Goal: Information Seeking & Learning: Learn about a topic

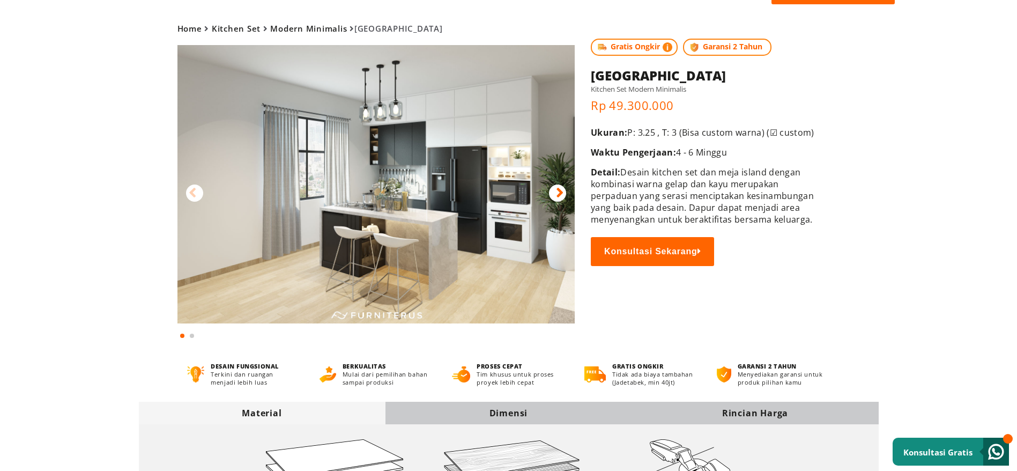
scroll to position [80, 0]
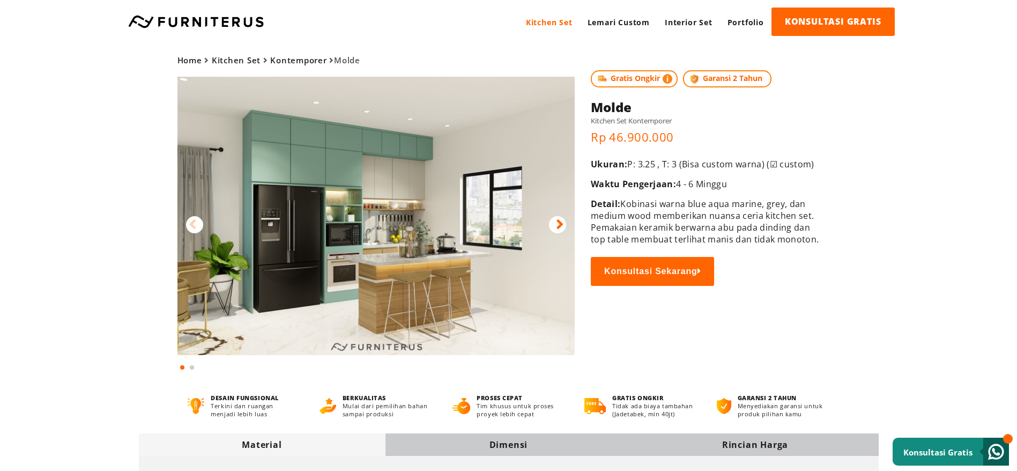
click at [562, 225] on icon at bounding box center [560, 225] width 8 height 16
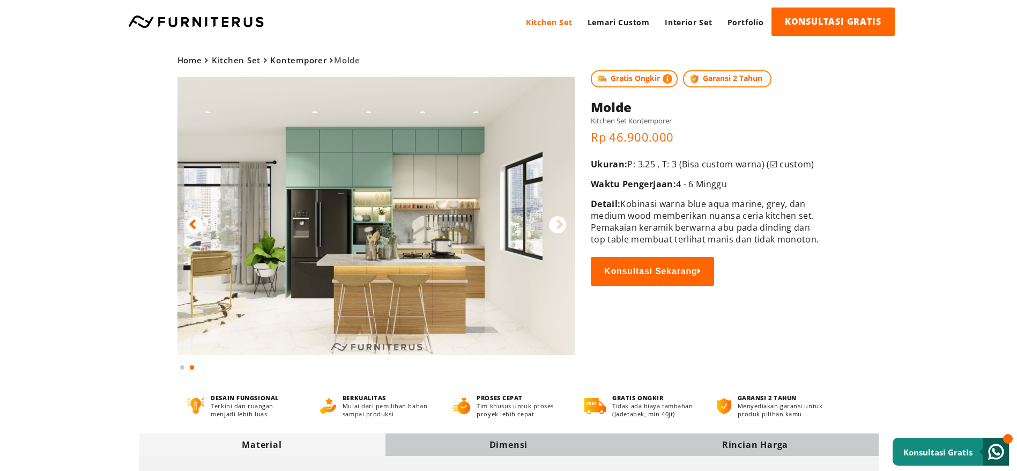
click at [483, 237] on img at bounding box center [376, 216] width 398 height 278
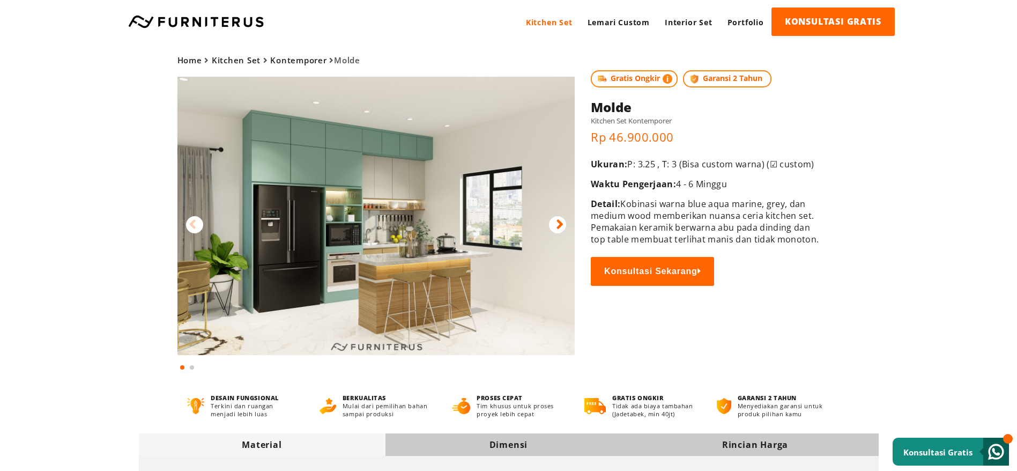
click at [570, 231] on img at bounding box center [376, 216] width 398 height 278
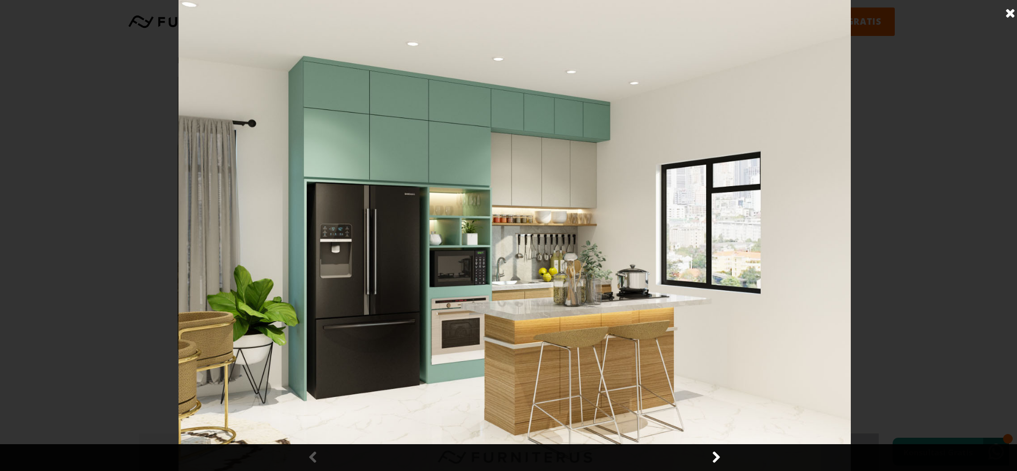
click at [714, 464] on link at bounding box center [715, 457] width 27 height 27
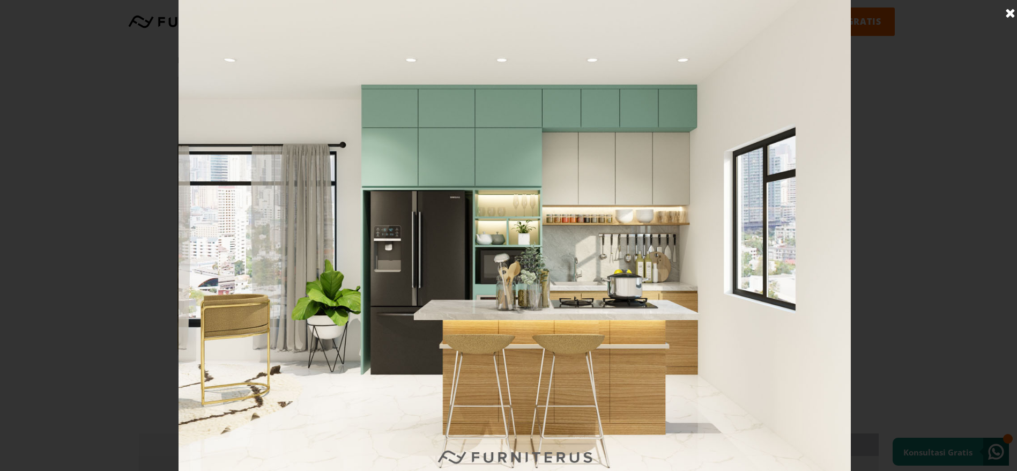
click at [612, 236] on img at bounding box center [515, 235] width 672 height 471
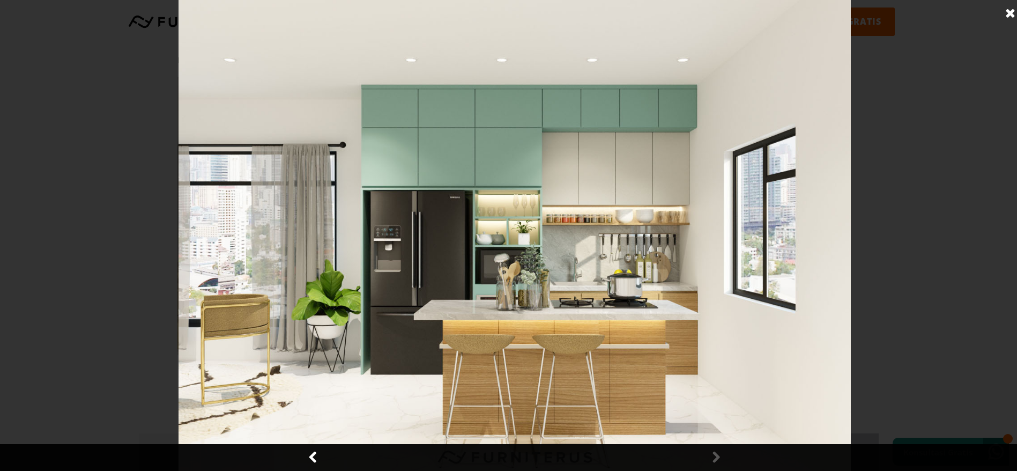
click at [612, 236] on img at bounding box center [515, 235] width 672 height 471
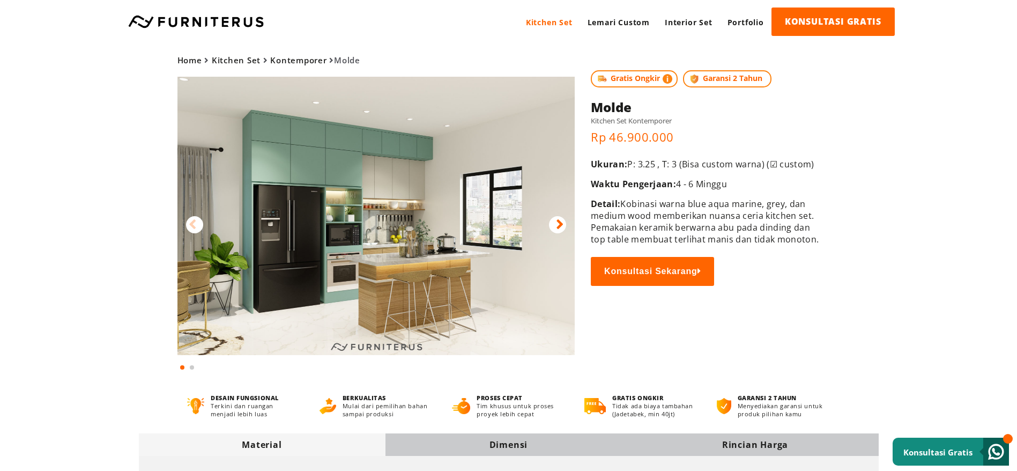
click at [564, 226] on div at bounding box center [557, 224] width 17 height 17
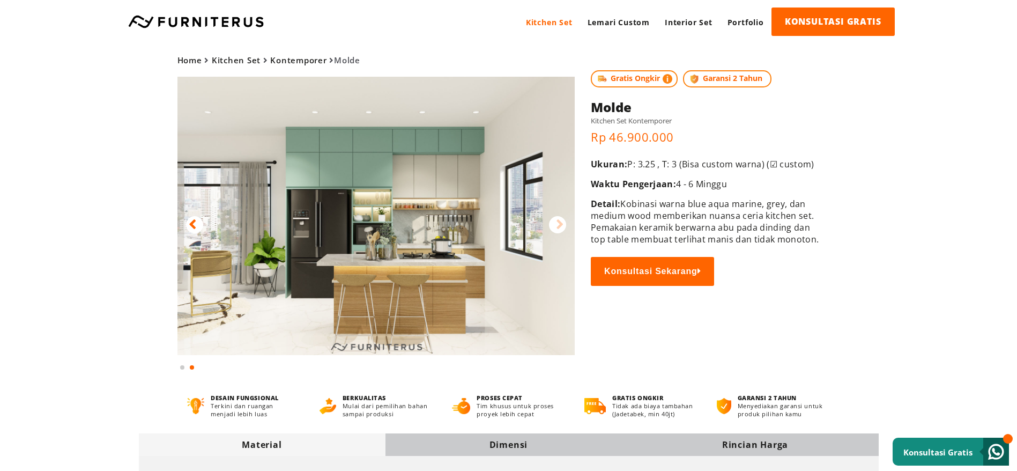
click at [466, 236] on img at bounding box center [376, 216] width 398 height 278
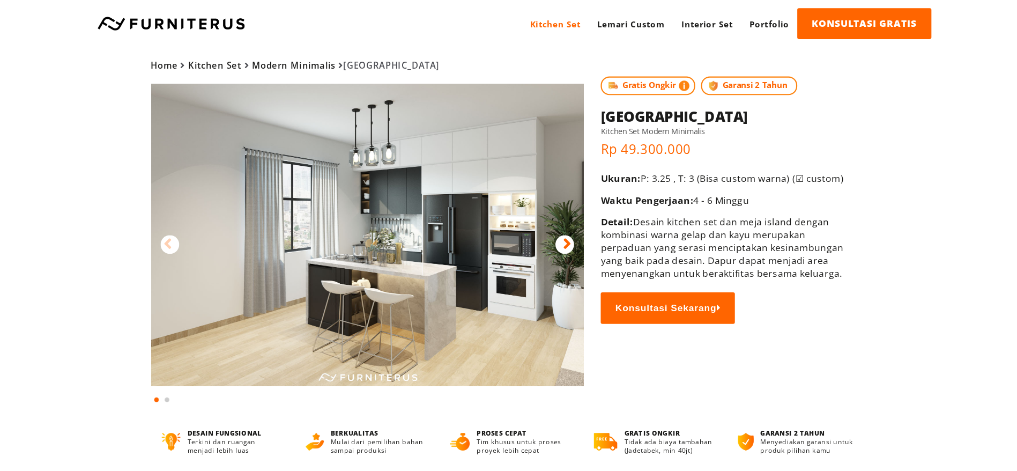
click at [561, 224] on icon at bounding box center [560, 225] width 8 height 16
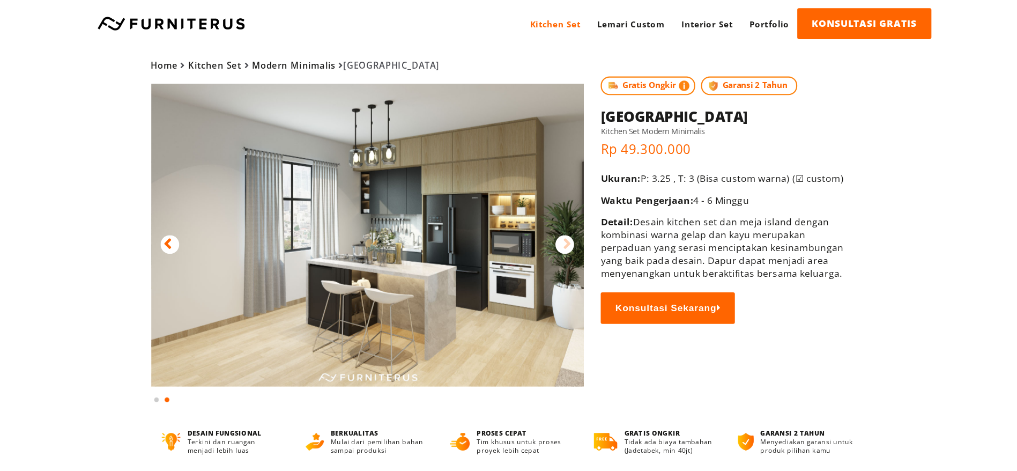
click at [196, 231] on div at bounding box center [194, 224] width 17 height 17
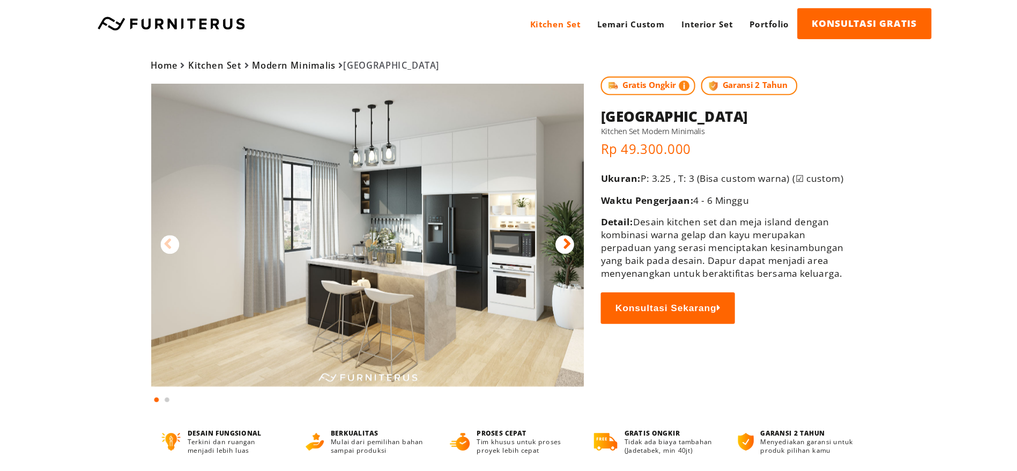
click at [558, 217] on icon at bounding box center [560, 225] width 8 height 16
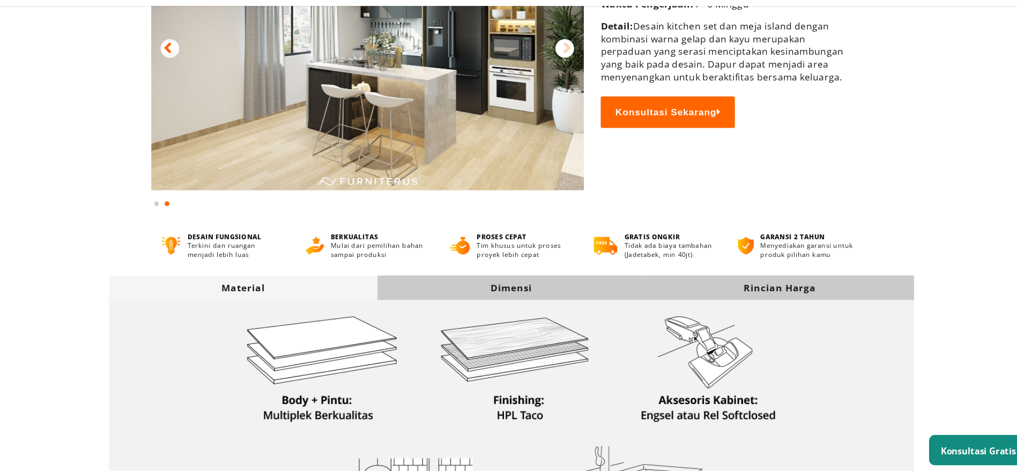
scroll to position [184, 0]
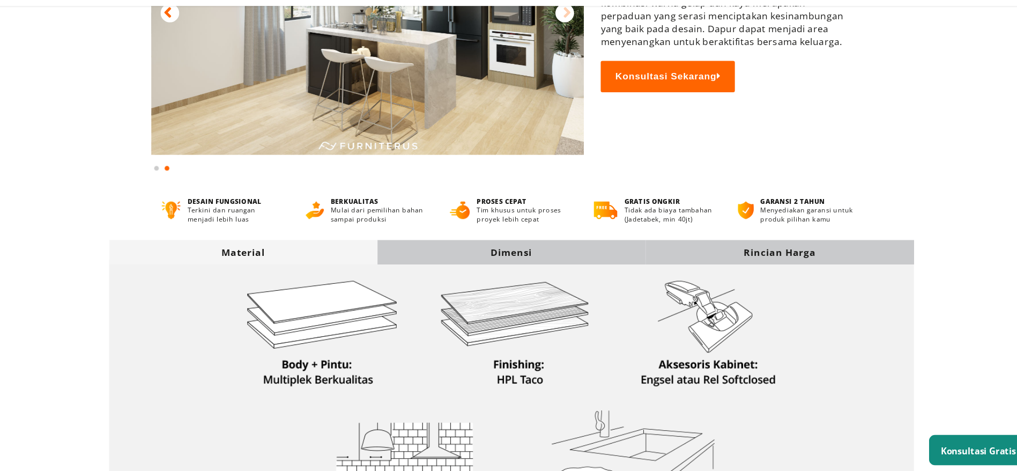
click at [545, 273] on div "Dimensi" at bounding box center [508, 270] width 247 height 12
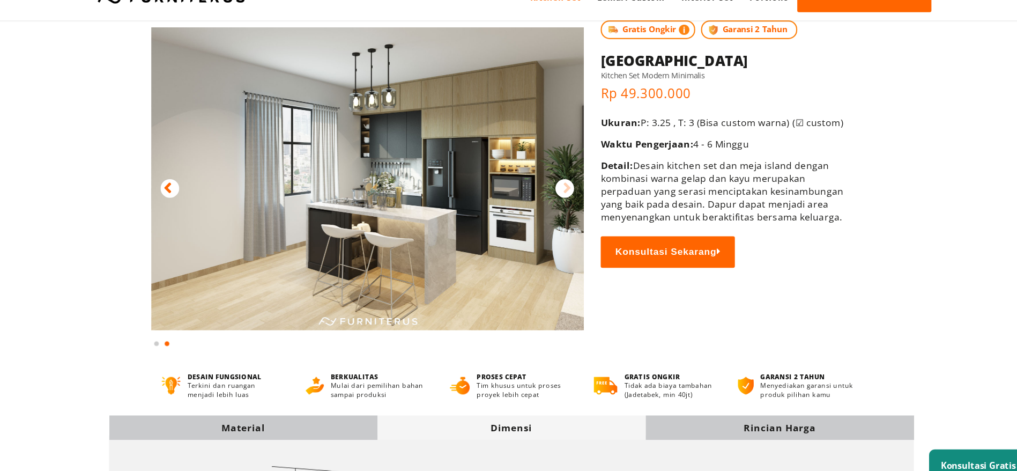
scroll to position [36, 0]
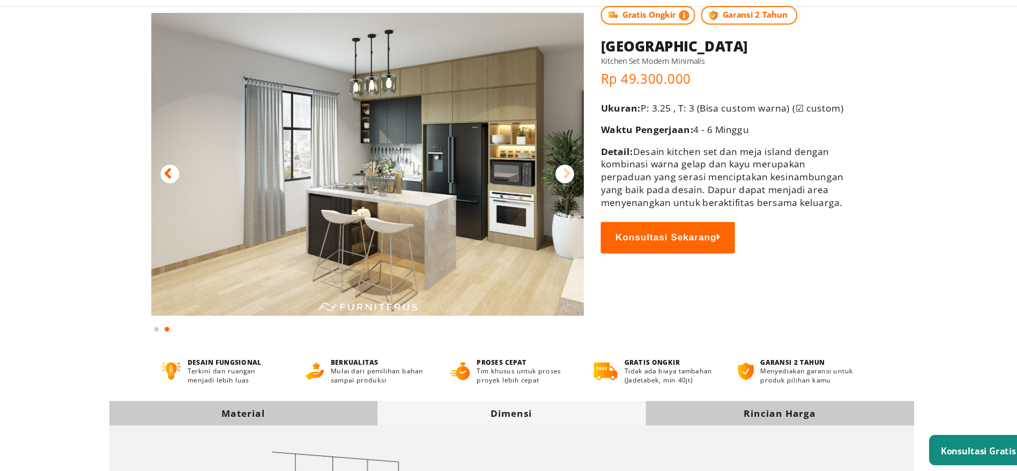
click at [414, 214] on img at bounding box center [376, 189] width 398 height 278
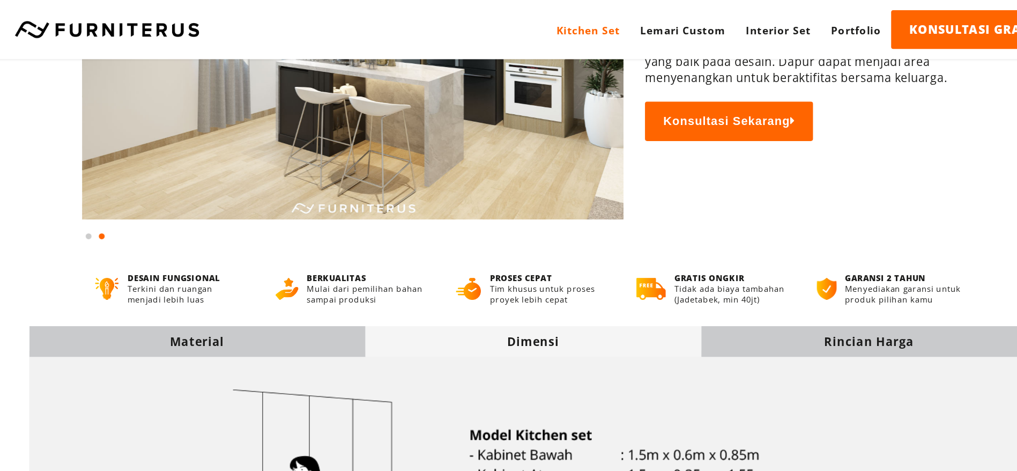
scroll to position [0, 0]
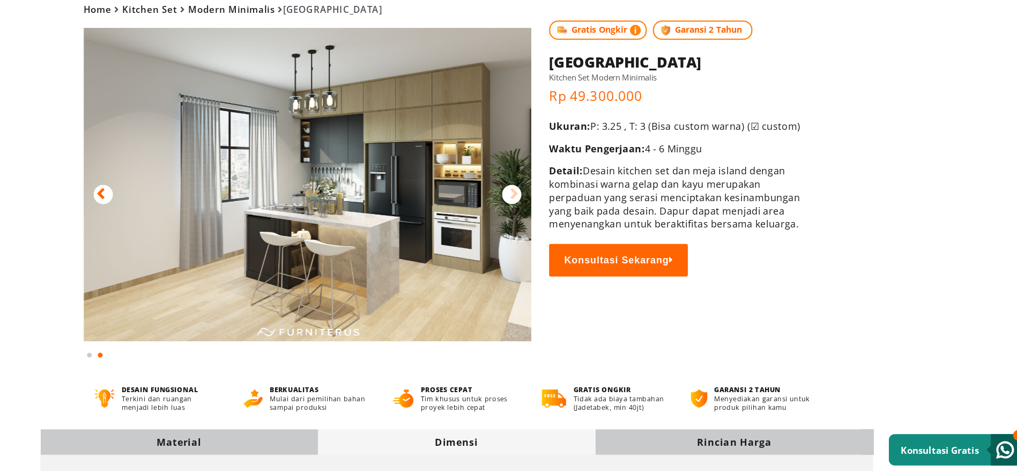
click at [325, 192] on img at bounding box center [376, 216] width 398 height 278
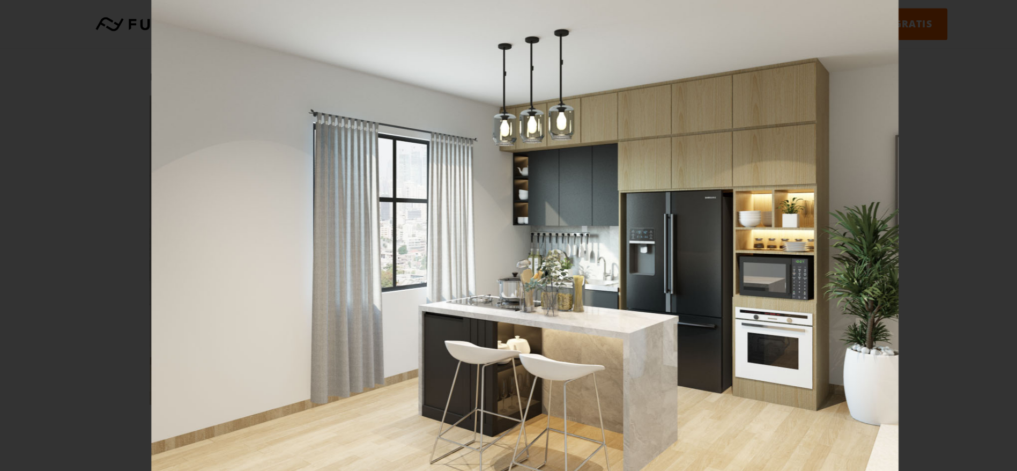
scroll to position [26, 0]
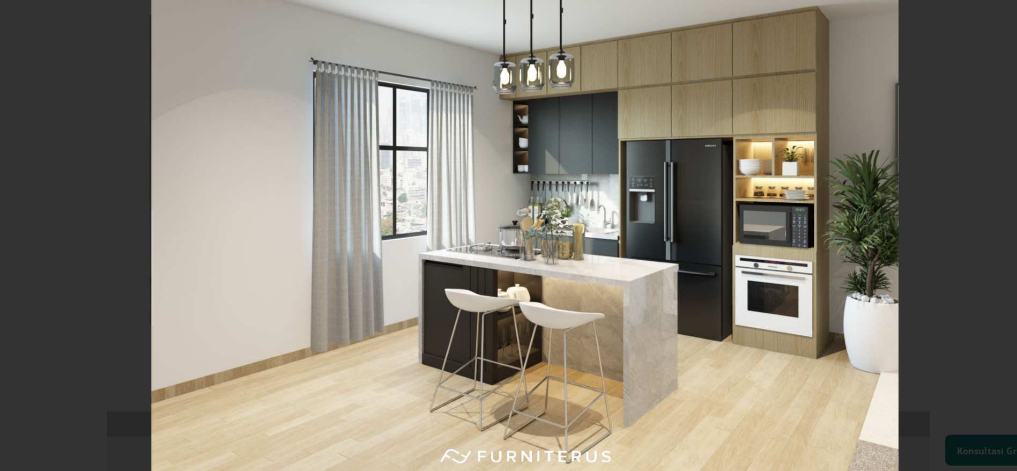
click at [715, 372] on img at bounding box center [515, 235] width 672 height 471
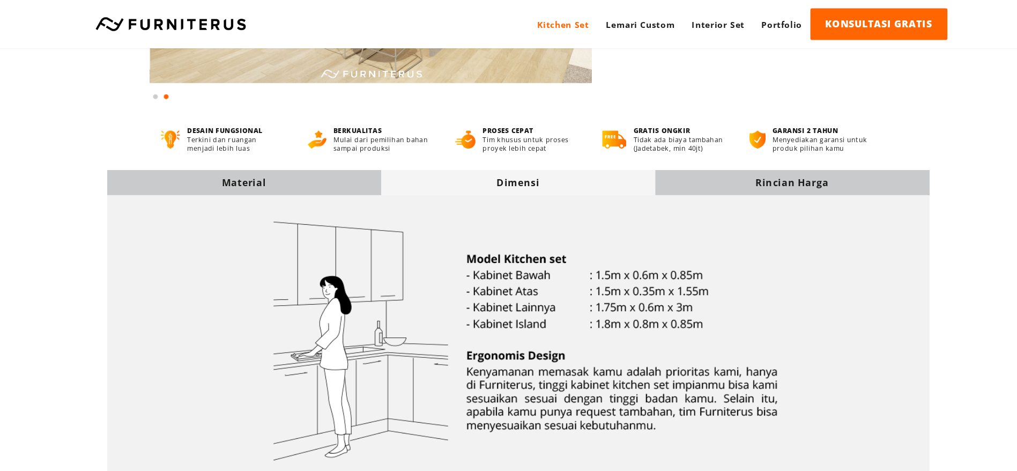
scroll to position [0, 0]
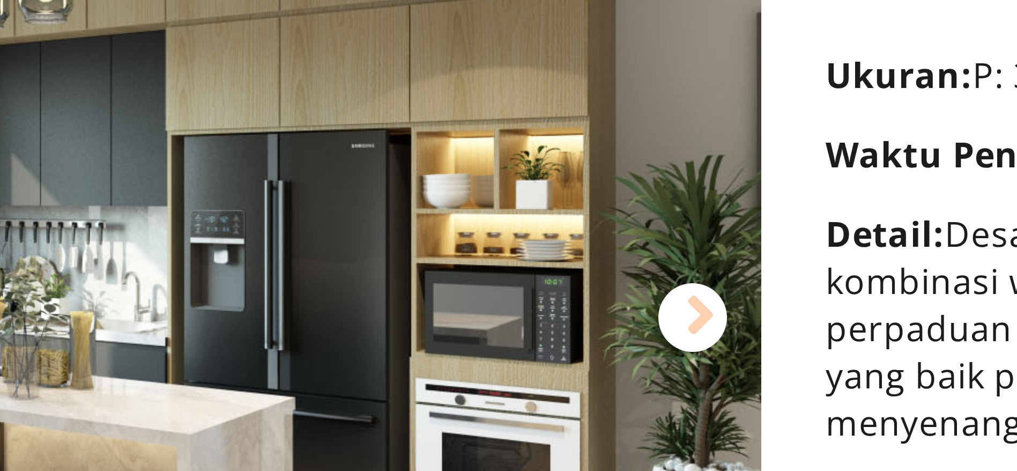
click at [563, 229] on div at bounding box center [557, 224] width 17 height 17
